Goal: Task Accomplishment & Management: Manage account settings

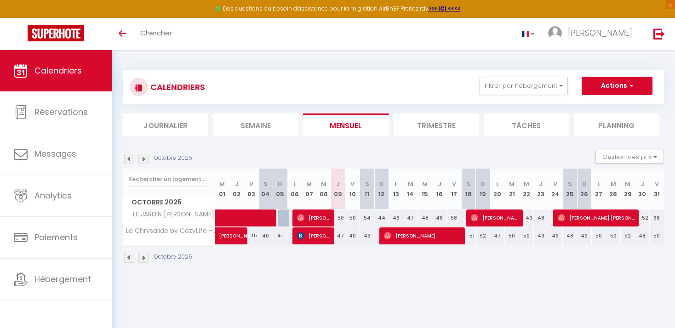
click at [430, 128] on li "Trimestre" at bounding box center [435, 125] width 85 height 23
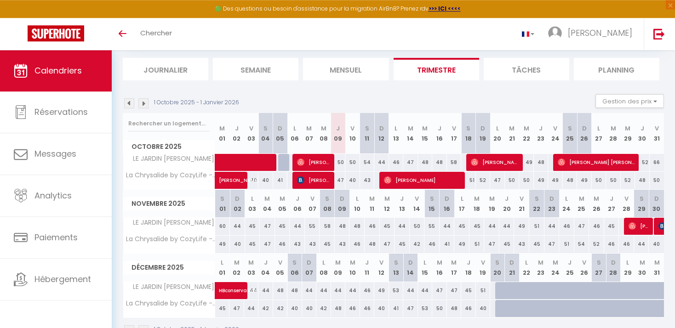
scroll to position [82, 0]
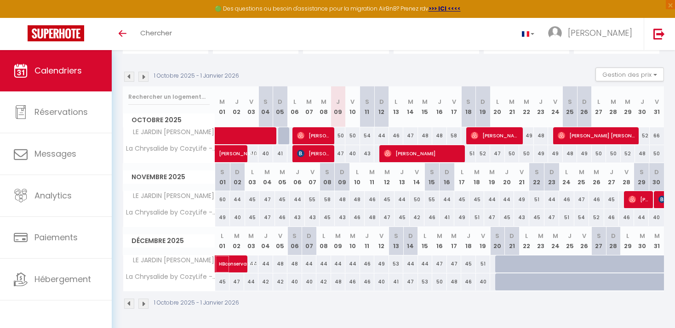
click at [229, 260] on span "HBconservation bordet" at bounding box center [240, 258] width 42 height 17
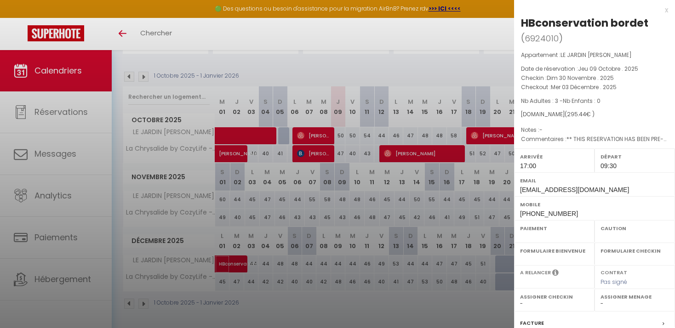
select select "OK"
select select "KO"
select select "0"
select select "1"
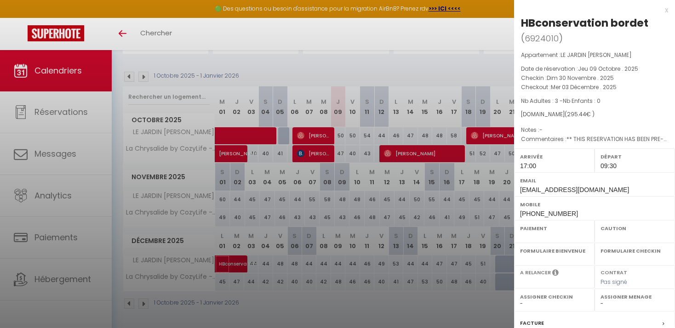
select select
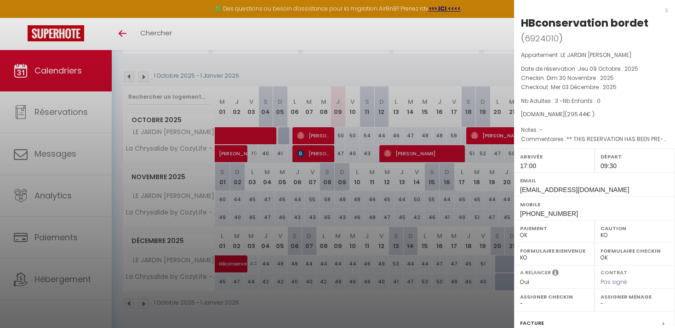
click at [454, 307] on div at bounding box center [337, 164] width 675 height 328
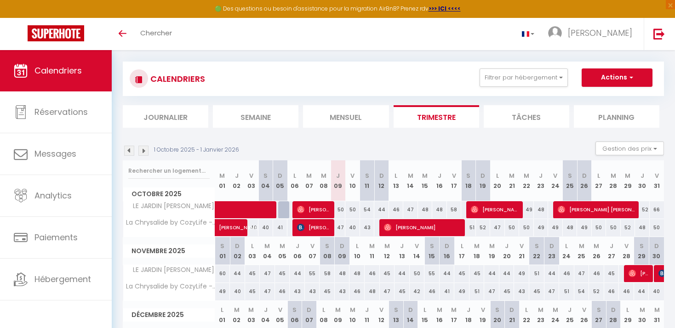
scroll to position [0, 0]
